Goal: Task Accomplishment & Management: Manage account settings

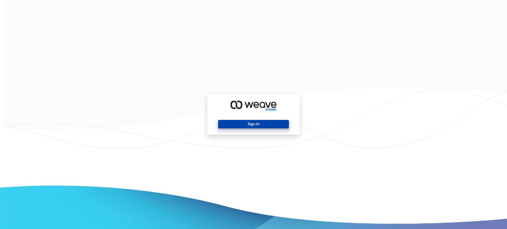
click at [263, 126] on button "Sign In" at bounding box center [253, 124] width 70 height 8
